Goal: Navigation & Orientation: Find specific page/section

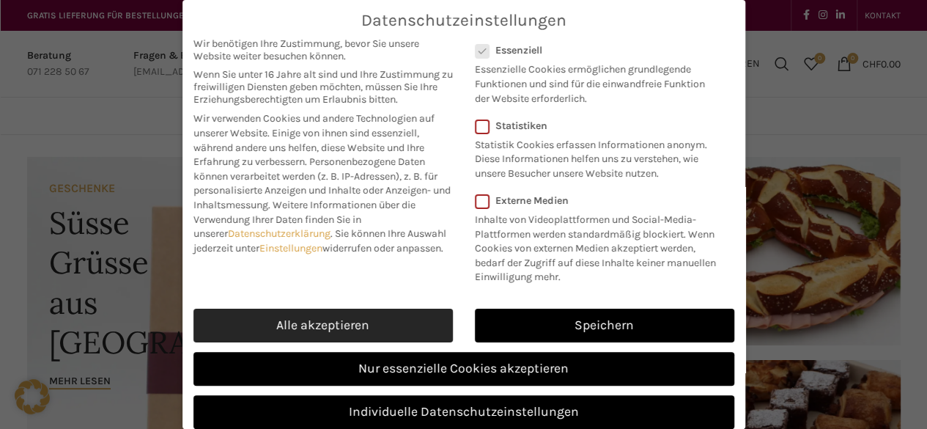
click at [287, 323] on link "Alle akzeptieren" at bounding box center [322, 326] width 259 height 34
checkbox input "true"
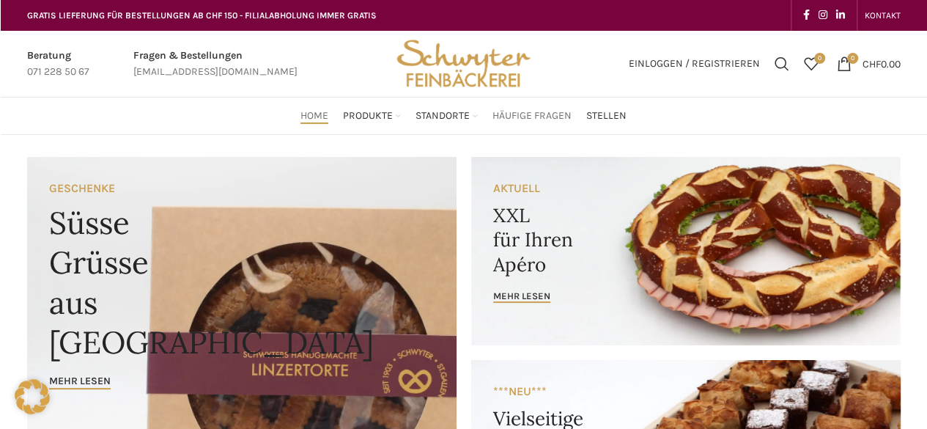
click at [534, 122] on span "Häufige Fragen" at bounding box center [531, 116] width 79 height 14
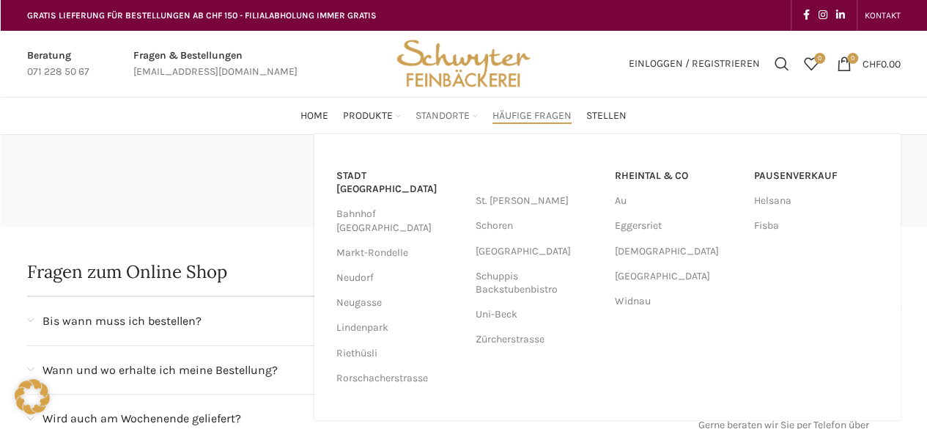
click at [451, 121] on span "Standorte" at bounding box center [443, 116] width 54 height 14
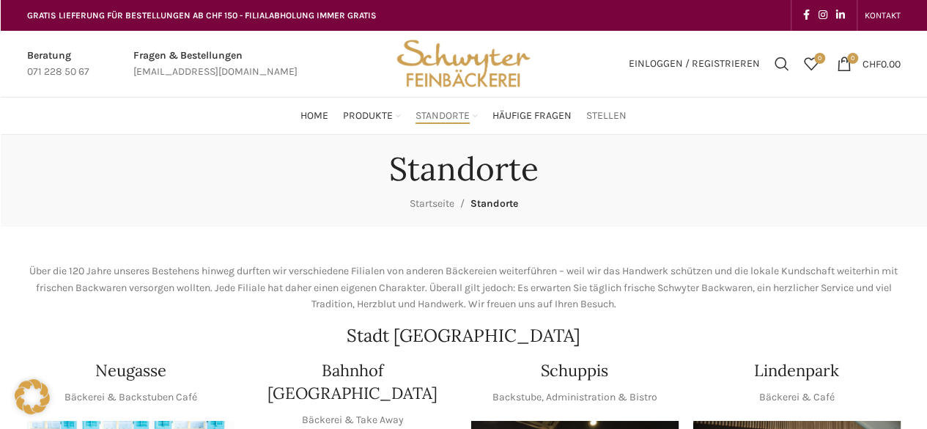
click at [615, 122] on span "Stellen" at bounding box center [606, 116] width 40 height 14
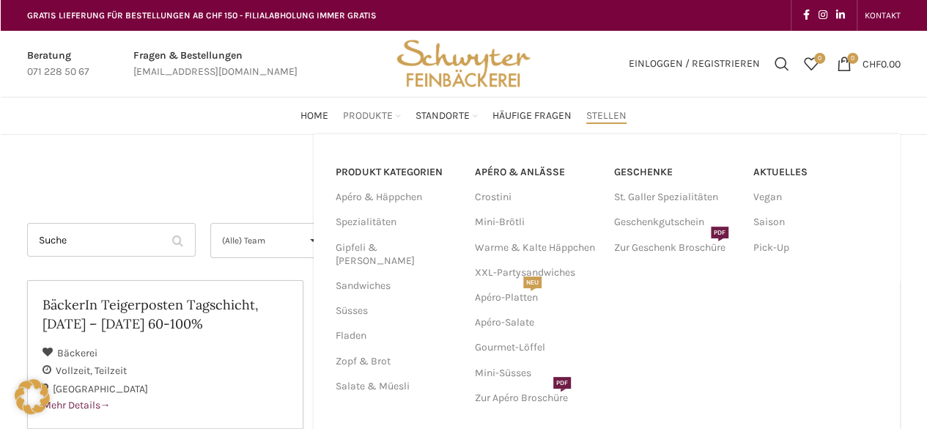
click at [373, 134] on div "PRODUKT KATEGORIEN Apéro & Häppchen Spezialitäten Gipfeli & Brötli Sandwiches S…" at bounding box center [607, 298] width 586 height 328
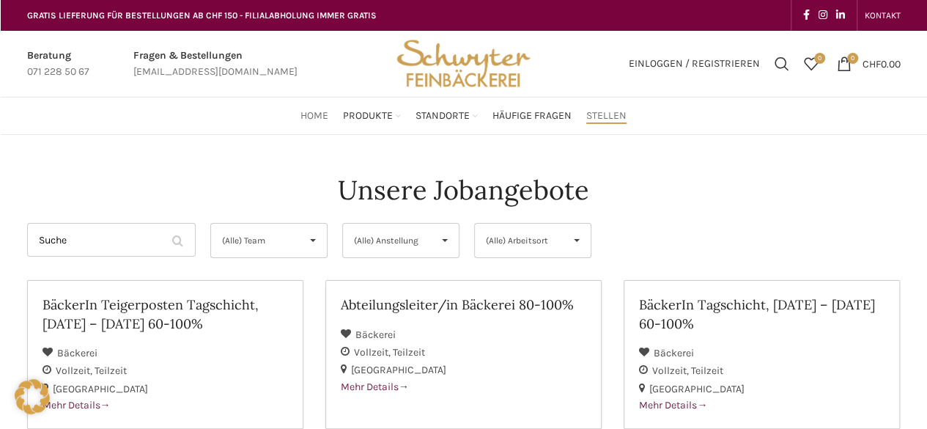
click at [323, 114] on span "Home" at bounding box center [314, 116] width 28 height 14
